Goal: Task Accomplishment & Management: Manage account settings

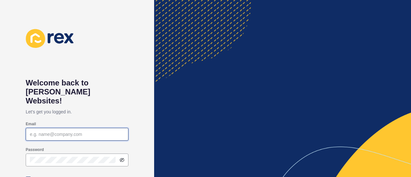
type input "[PERSON_NAME][EMAIL_ADDRESS][DOMAIN_NAME]"
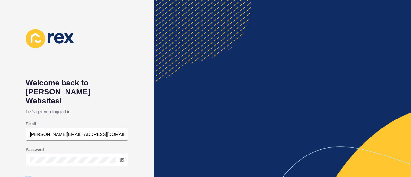
click at [26, 177] on label at bounding box center [28, 179] width 5 height 5
click at [27, 177] on input "Keep me signed in" at bounding box center [29, 179] width 4 height 4
checkbox input "true"
click at [150, 156] on div "Welcome back to [PERSON_NAME] Websites! Let's get you logged in. Email [PERSON_…" at bounding box center [77, 88] width 154 height 177
click at [122, 157] on icon at bounding box center [121, 159] width 5 height 5
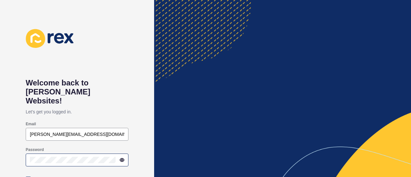
click at [122, 159] on icon at bounding box center [121, 159] width 1 height 1
click at [144, 138] on div "Welcome back to [PERSON_NAME] Websites! Let's get you logged in. Email [PERSON_…" at bounding box center [77, 88] width 154 height 177
click at [76, 154] on div at bounding box center [77, 160] width 103 height 13
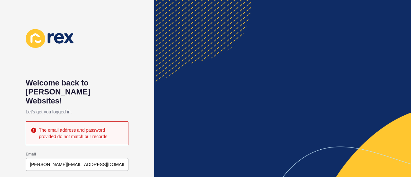
click at [144, 93] on div "Welcome back to [PERSON_NAME] Websites! Let's get you logged in. The email addr…" at bounding box center [77, 88] width 154 height 177
click at [140, 144] on div "Welcome back to [PERSON_NAME] Websites! Let's get you logged in. The email addr…" at bounding box center [77, 88] width 154 height 177
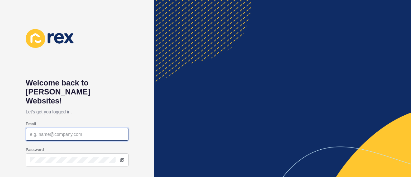
type input "[PERSON_NAME][EMAIL_ADDRESS][DOMAIN_NAME]"
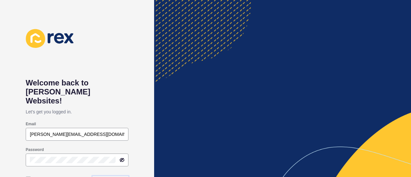
click at [107, 176] on link "Forgot password?" at bounding box center [111, 179] width 36 height 6
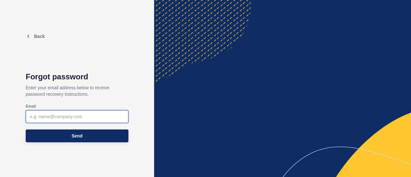
click at [98, 119] on input "Email" at bounding box center [77, 116] width 94 height 6
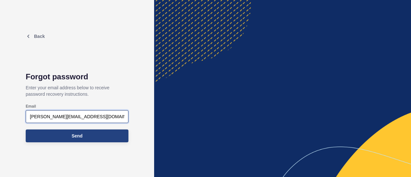
type input "[PERSON_NAME][EMAIL_ADDRESS][DOMAIN_NAME]"
click at [106, 135] on button "Send" at bounding box center [77, 135] width 103 height 13
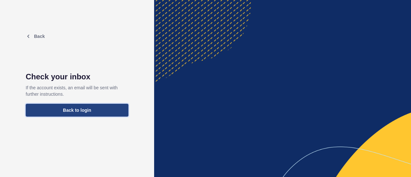
click at [101, 112] on button "Back to login" at bounding box center [77, 110] width 103 height 13
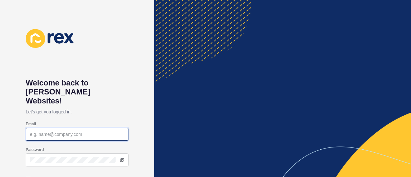
type input "[PERSON_NAME][EMAIL_ADDRESS][DOMAIN_NAME]"
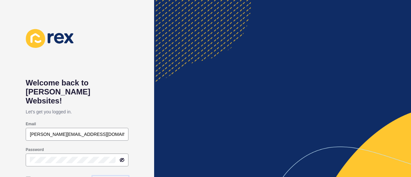
click at [121, 176] on link "Forgot password?" at bounding box center [111, 179] width 36 height 6
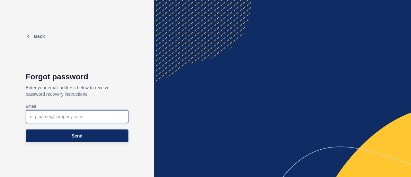
click at [87, 119] on input "Email" at bounding box center [77, 116] width 94 height 6
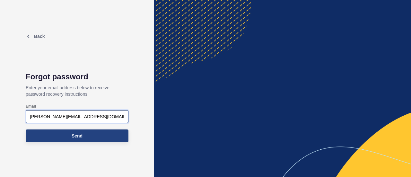
type input "[PERSON_NAME][EMAIL_ADDRESS][DOMAIN_NAME]"
click at [91, 135] on button "Send" at bounding box center [77, 135] width 103 height 13
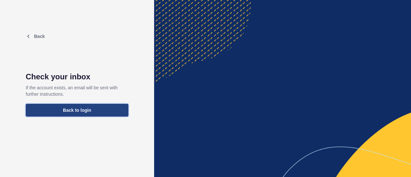
click at [93, 112] on button "Back to login" at bounding box center [77, 110] width 103 height 13
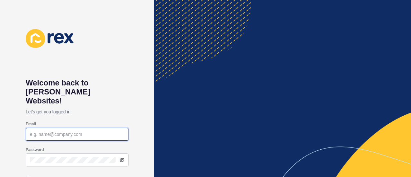
type input "[PERSON_NAME][EMAIL_ADDRESS][DOMAIN_NAME]"
